Goal: Download file/media

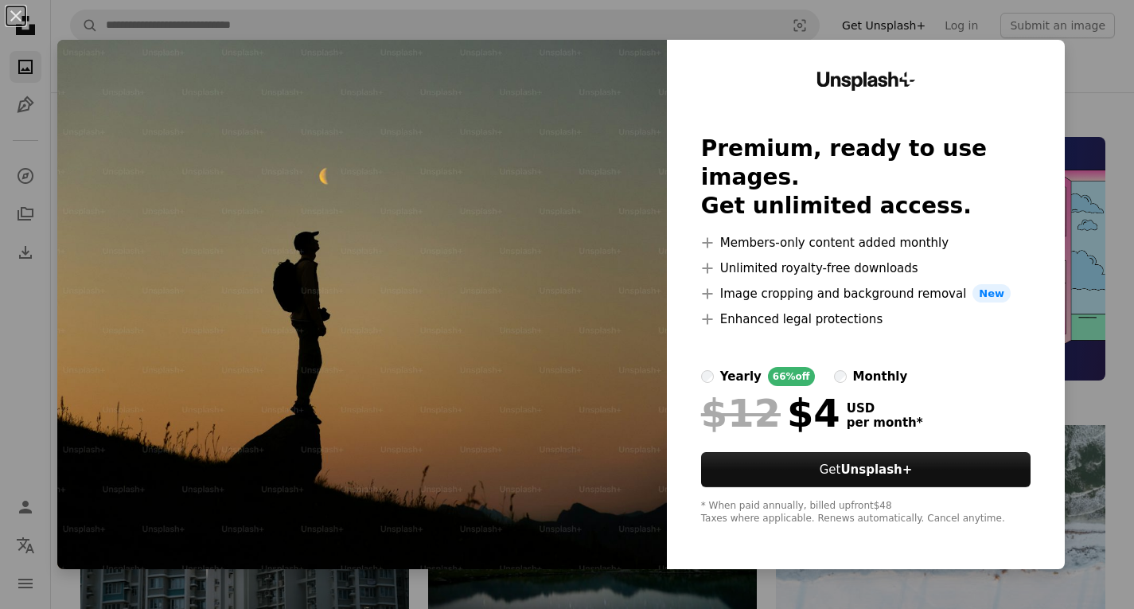
scroll to position [398, 0]
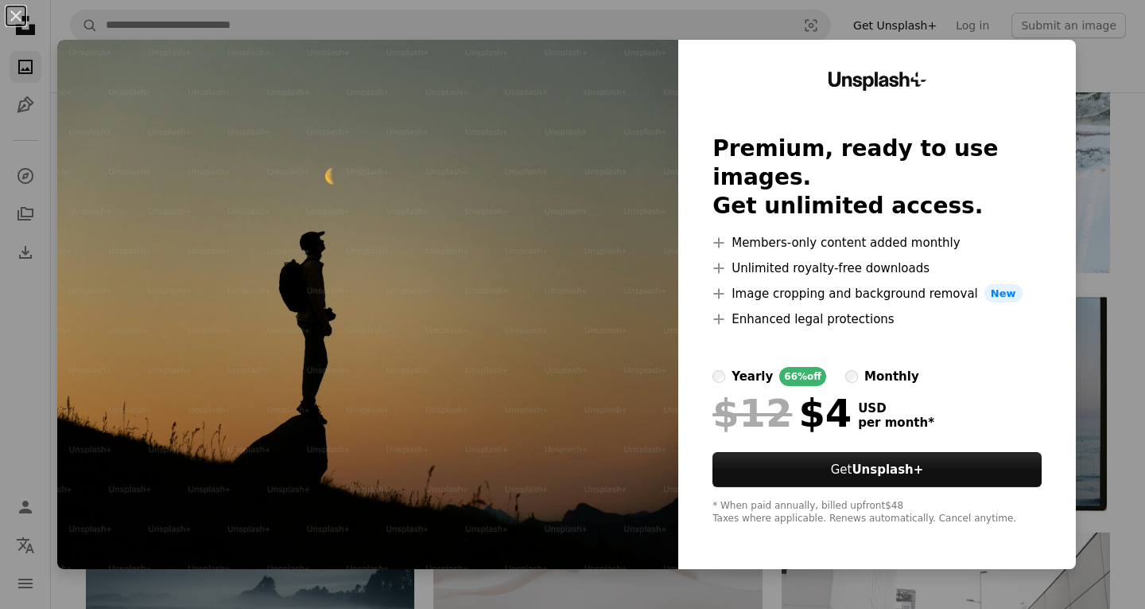
click at [582, 378] on img at bounding box center [367, 304] width 621 height 529
click at [531, 63] on img at bounding box center [367, 304] width 621 height 529
click at [16, 13] on button "An X shape" at bounding box center [15, 15] width 19 height 19
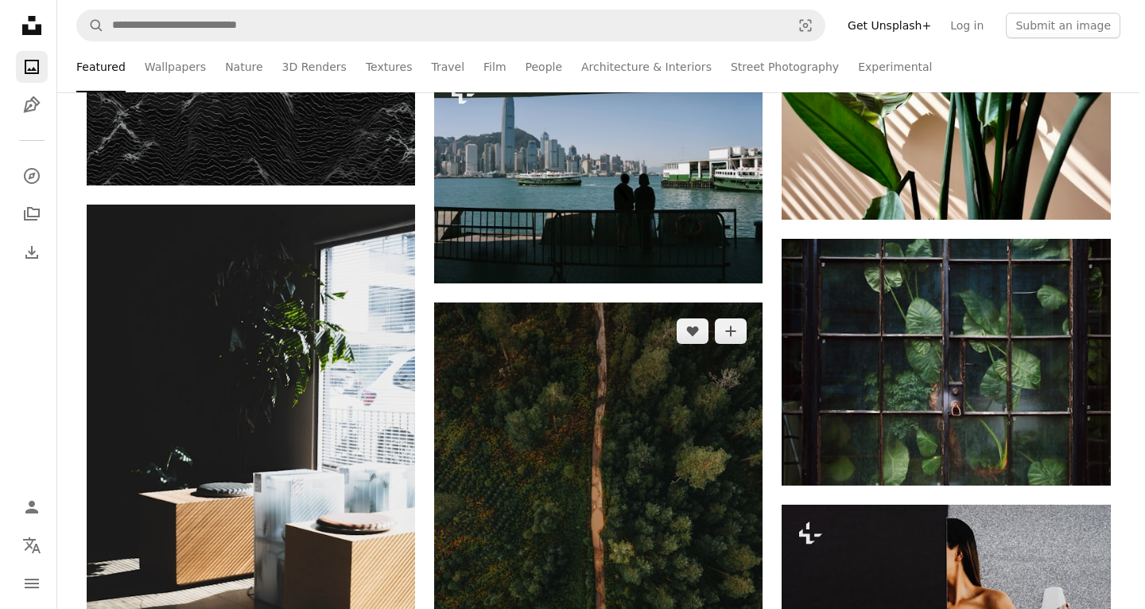
scroll to position [6443, 0]
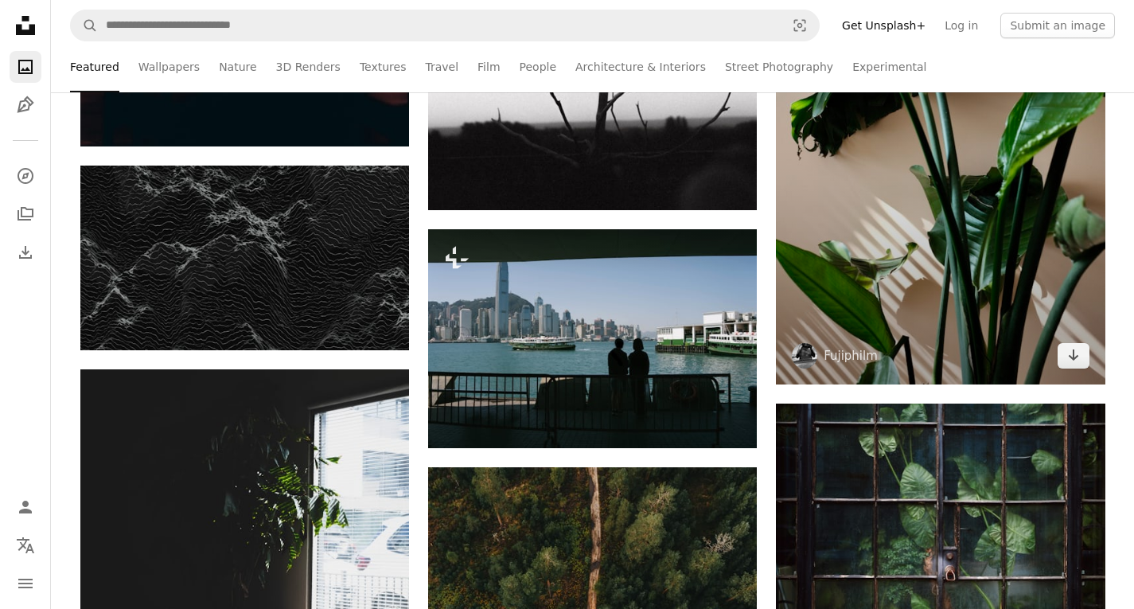
click at [929, 305] on img at bounding box center [940, 137] width 329 height 493
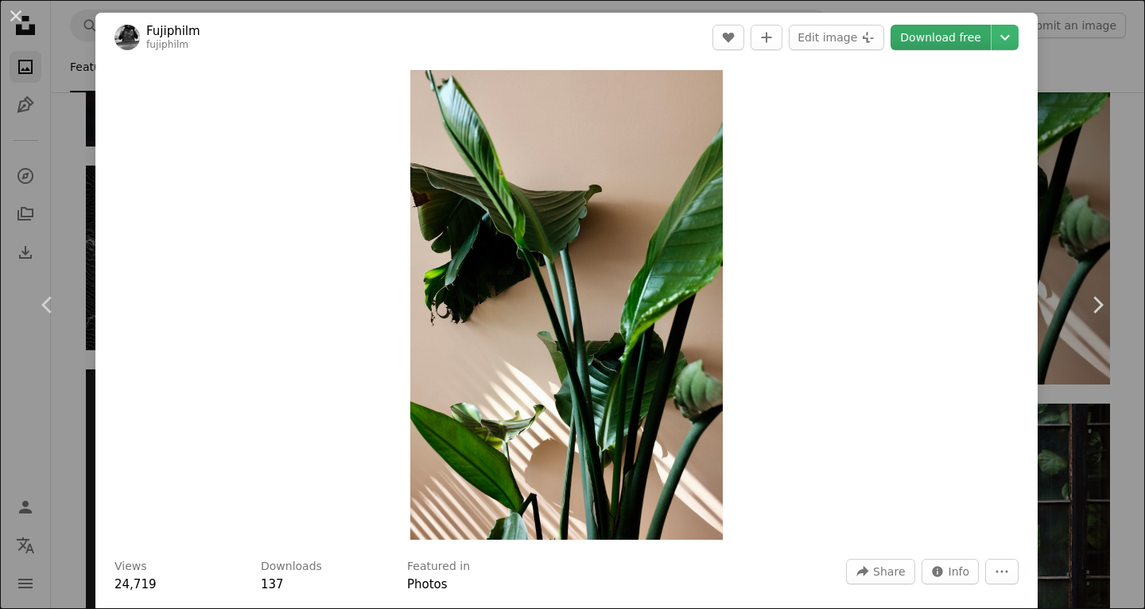
click at [946, 37] on link "Download free" at bounding box center [941, 37] width 100 height 25
drag, startPoint x: 888, startPoint y: 389, endPoint x: 648, endPoint y: 341, distance: 244.9
click at [648, 341] on img "Zoom in on this image" at bounding box center [566, 304] width 313 height 469
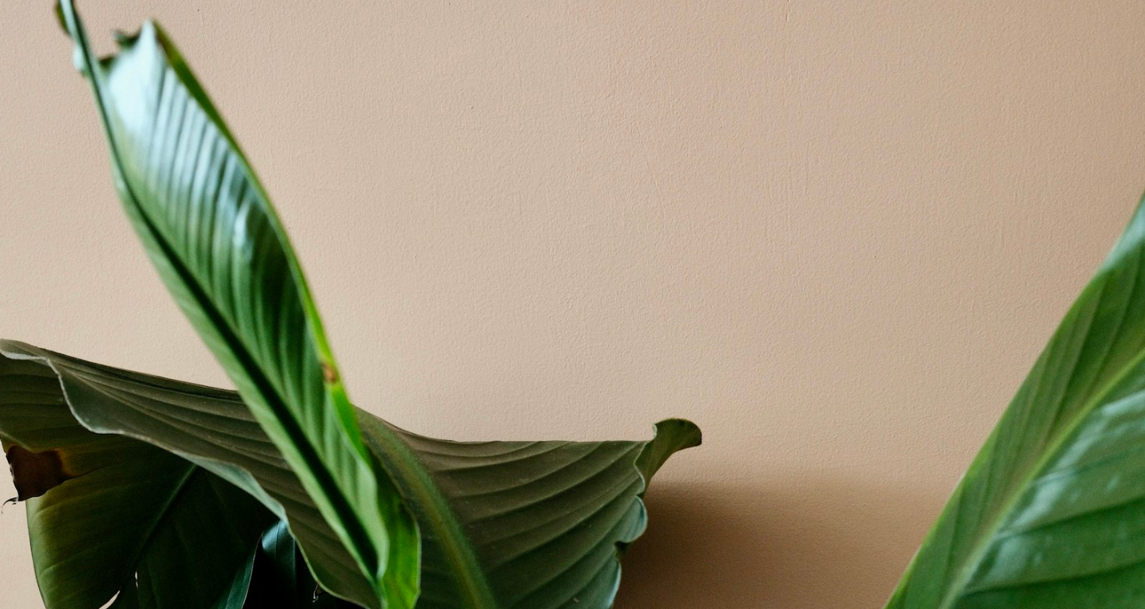
scroll to position [539, 0]
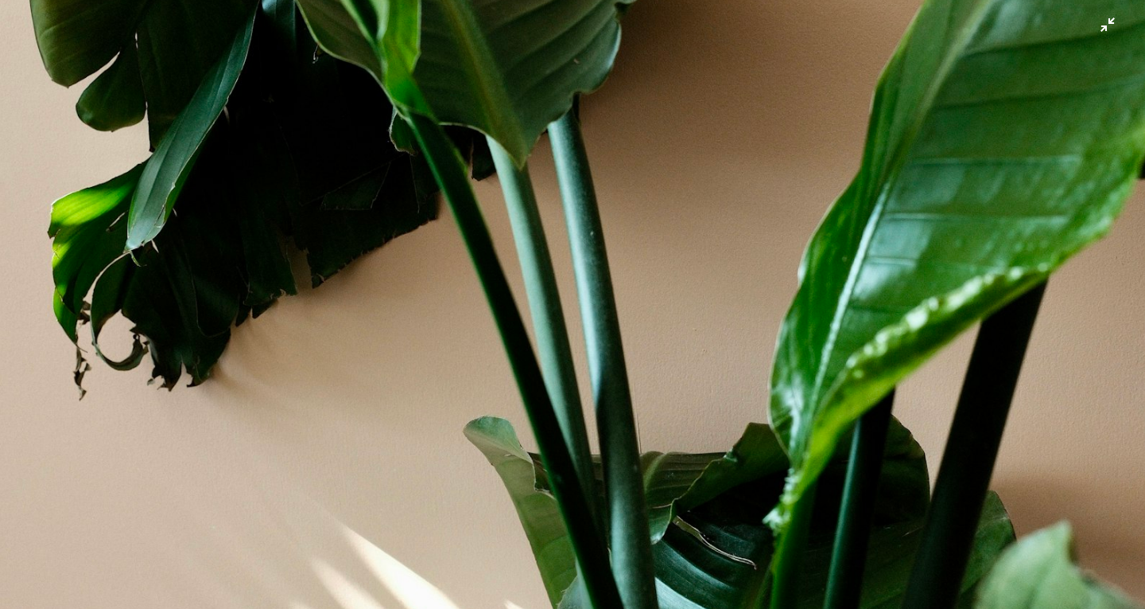
click at [648, 341] on img "Zoom out on this image" at bounding box center [572, 321] width 1147 height 1721
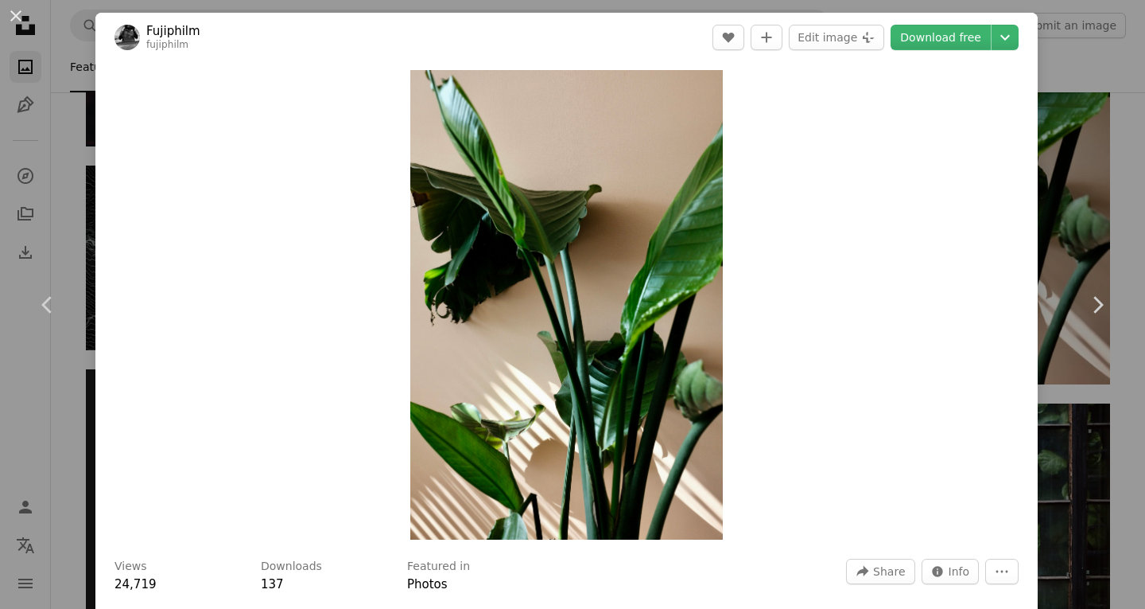
click at [648, 341] on img "Zoom in on this image" at bounding box center [566, 304] width 313 height 469
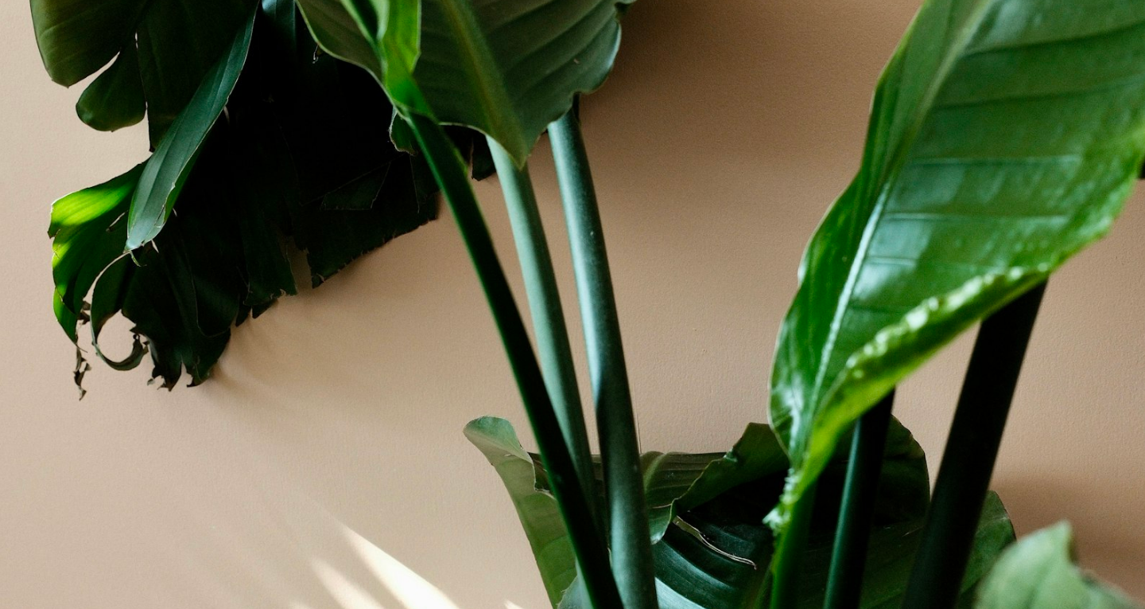
click at [648, 341] on img "Zoom out on this image" at bounding box center [572, 321] width 1147 height 1721
click at [648, 341] on img "Zoom out on this image" at bounding box center [566, 304] width 313 height 469
click at [648, 341] on img "Zoom out on this image" at bounding box center [572, 321] width 1147 height 1721
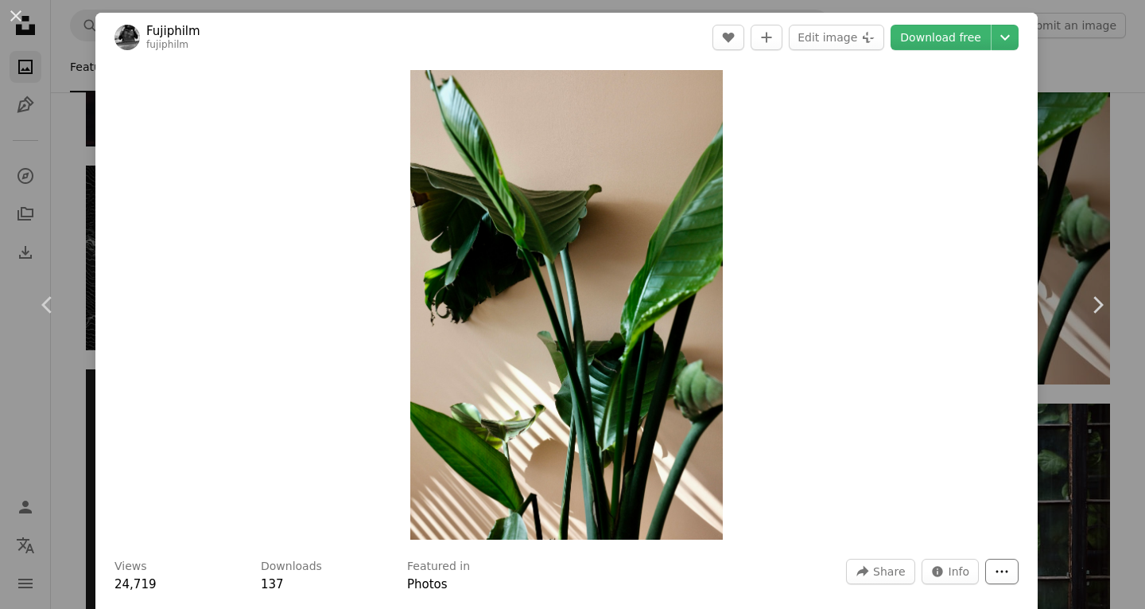
click at [995, 574] on icon "More Actions" at bounding box center [1002, 571] width 14 height 14
drag, startPoint x: 563, startPoint y: 405, endPoint x: 504, endPoint y: 337, distance: 90.2
click at [504, 337] on img "Zoom in on this image" at bounding box center [566, 304] width 313 height 469
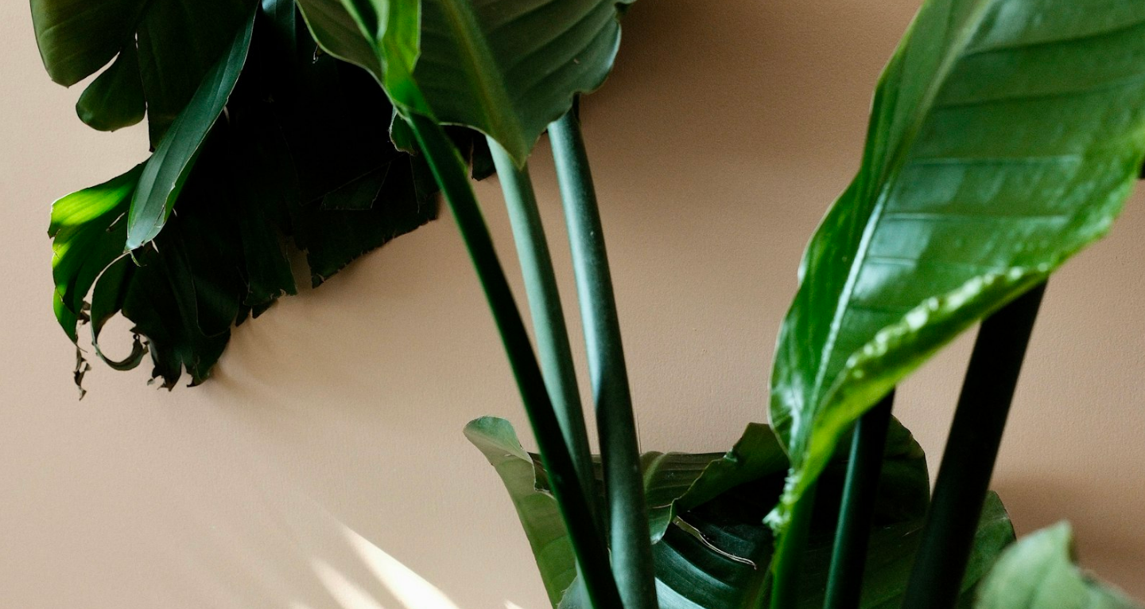
click at [504, 337] on img "Zoom out on this image" at bounding box center [572, 321] width 1147 height 1721
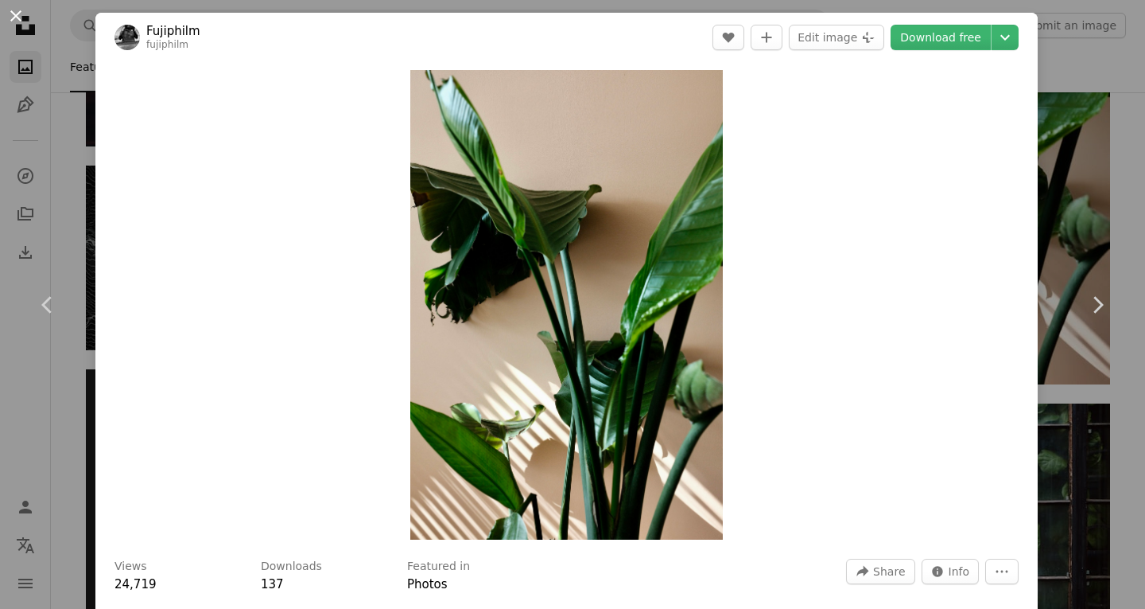
click at [18, 21] on button "An X shape" at bounding box center [15, 15] width 19 height 19
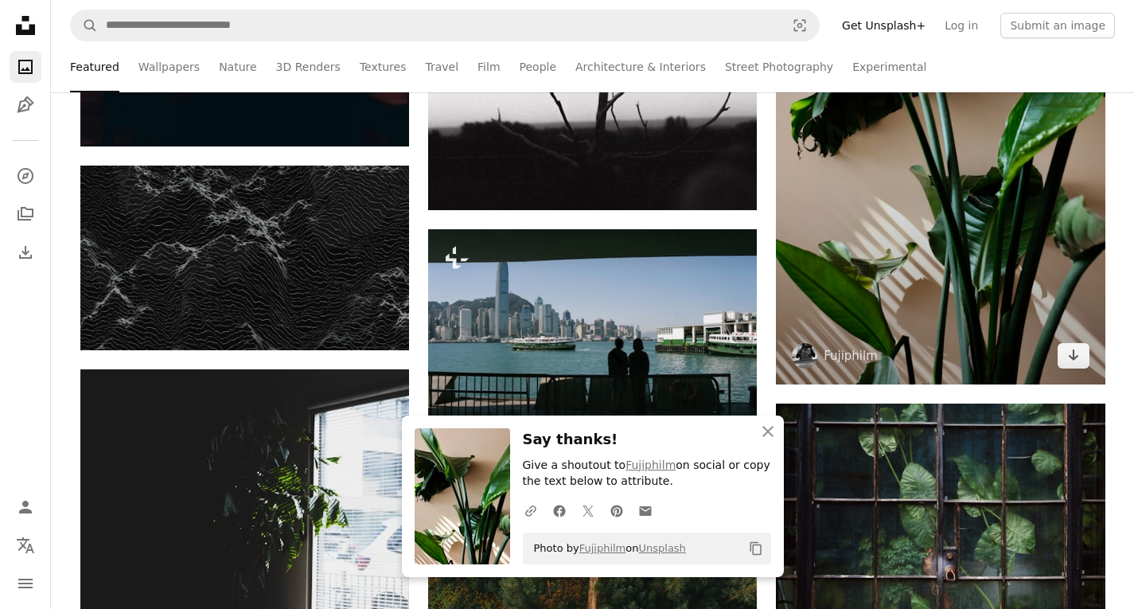
click at [893, 260] on img at bounding box center [940, 137] width 329 height 493
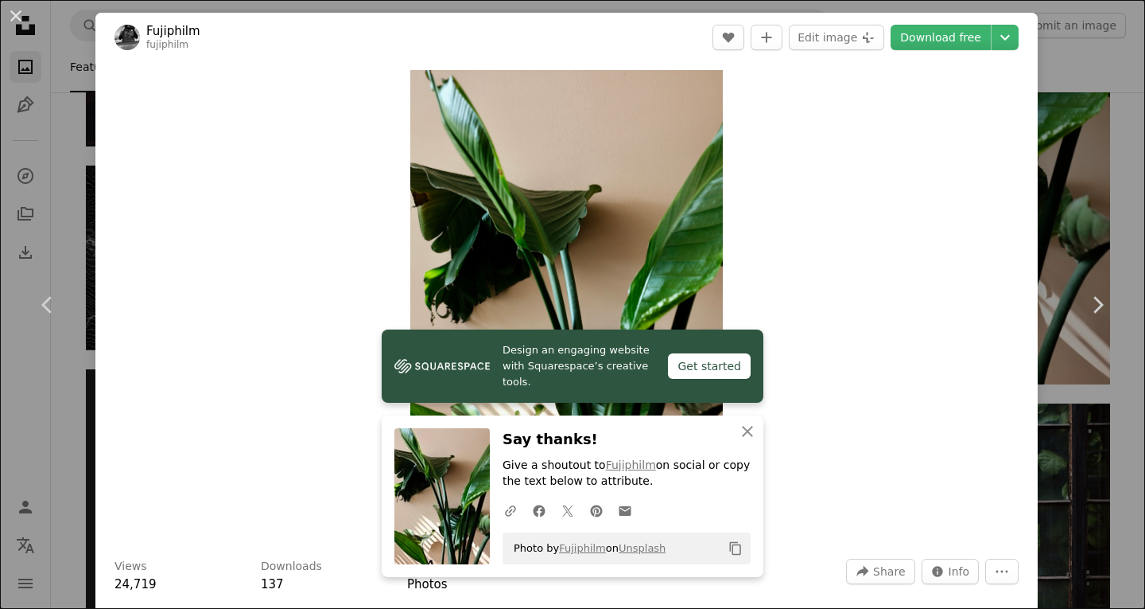
click at [733, 539] on button "Copy content" at bounding box center [735, 548] width 27 height 27
click at [745, 432] on icon "An X shape" at bounding box center [747, 431] width 19 height 19
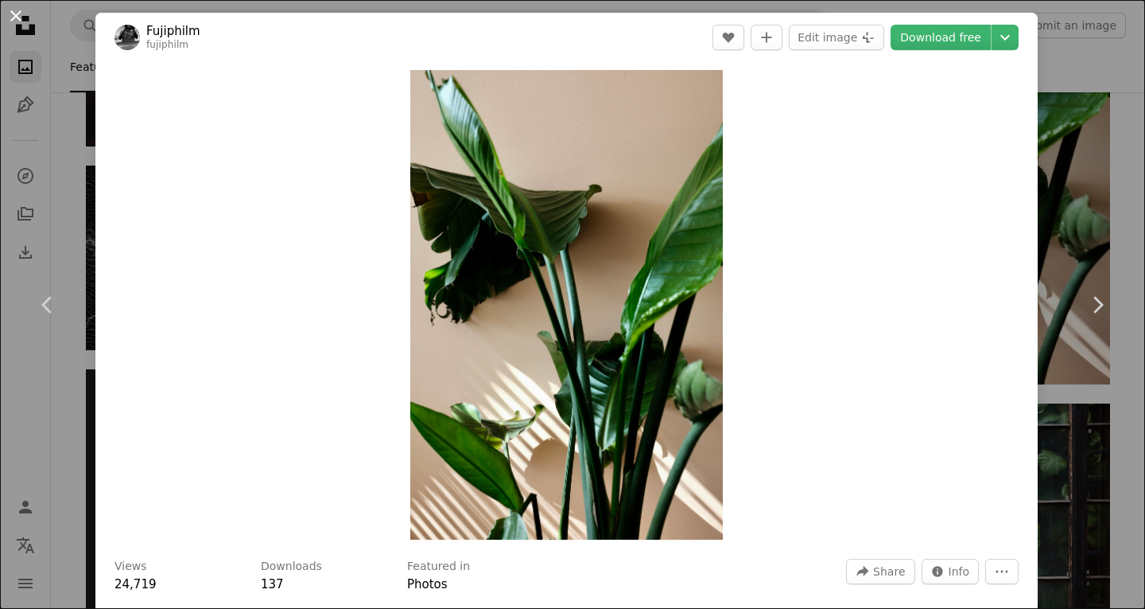
click at [12, 14] on button "An X shape" at bounding box center [15, 15] width 19 height 19
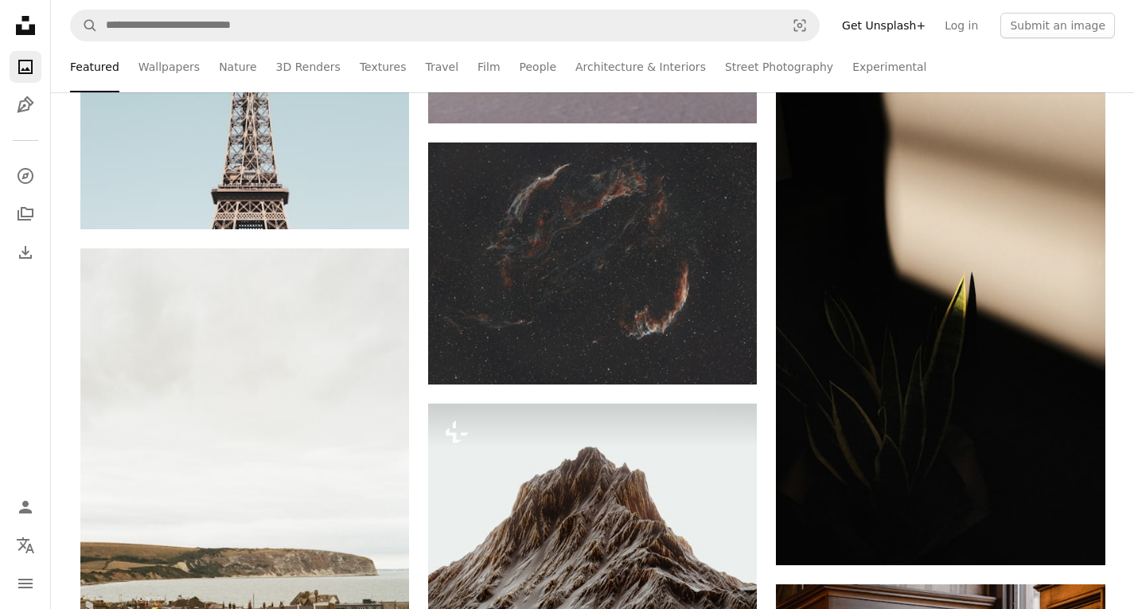
scroll to position [11852, 0]
